Goal: Navigation & Orientation: Find specific page/section

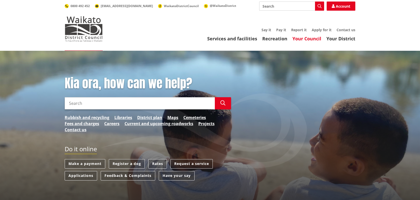
click at [312, 38] on link "Your Council" at bounding box center [306, 39] width 29 height 6
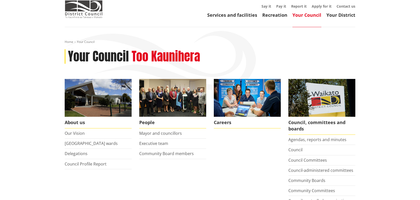
scroll to position [47, 0]
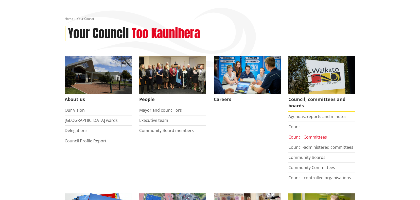
click at [304, 137] on link "Council Committees" at bounding box center [307, 137] width 39 height 6
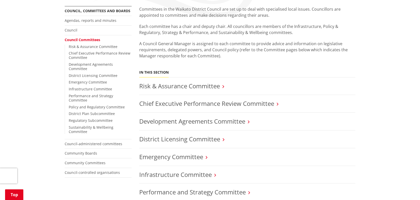
scroll to position [137, 0]
